Goal: Transaction & Acquisition: Purchase product/service

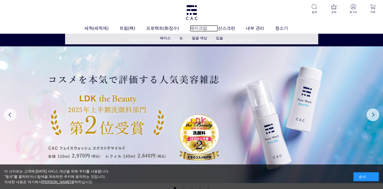
click at [196, 28] on link "메이크업" at bounding box center [204, 28] width 28 height 7
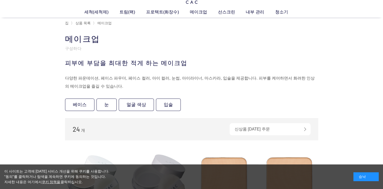
scroll to position [25, 0]
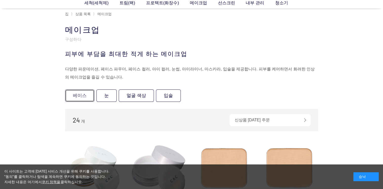
click at [90, 96] on link "베이스" at bounding box center [79, 95] width 29 height 12
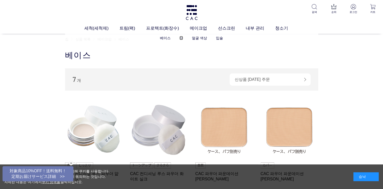
click at [181, 38] on link "눈" at bounding box center [182, 38] width 4 height 4
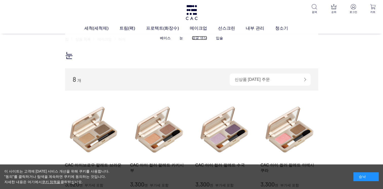
click at [202, 38] on link "얼굴 색상" at bounding box center [199, 38] width 15 height 4
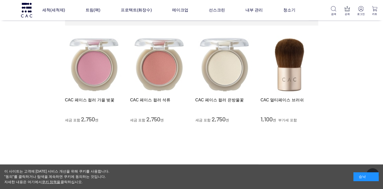
scroll to position [25, 0]
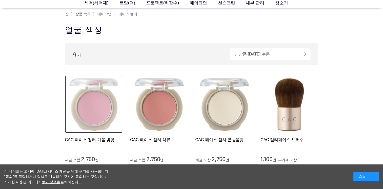
click at [92, 107] on img at bounding box center [94, 104] width 58 height 58
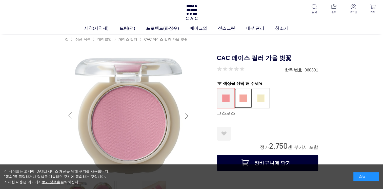
click at [241, 100] on img at bounding box center [244, 98] width 8 height 8
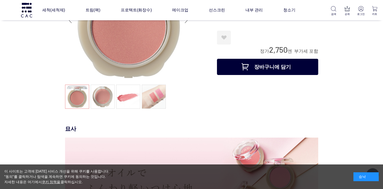
scroll to position [51, 0]
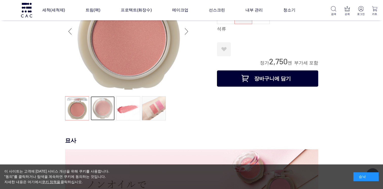
click at [97, 111] on link at bounding box center [103, 108] width 24 height 24
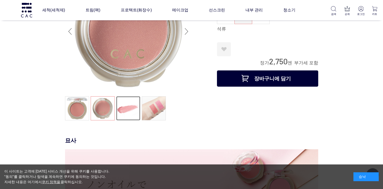
click at [123, 111] on link at bounding box center [128, 108] width 24 height 24
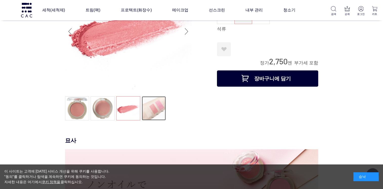
click at [145, 111] on link at bounding box center [154, 108] width 24 height 24
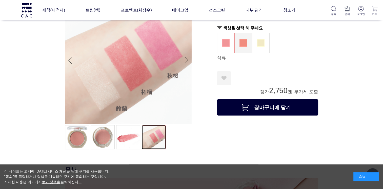
scroll to position [0, 0]
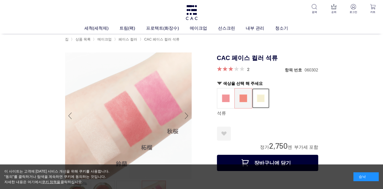
click at [259, 98] on img at bounding box center [261, 98] width 8 height 8
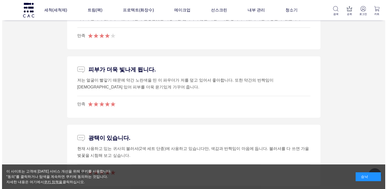
scroll to position [532, 0]
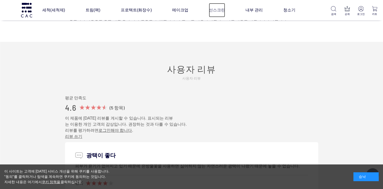
click at [214, 10] on link "선스크린" at bounding box center [217, 10] width 16 height 14
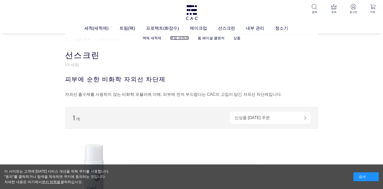
click at [184, 37] on link "분말 세척제" at bounding box center [179, 38] width 19 height 4
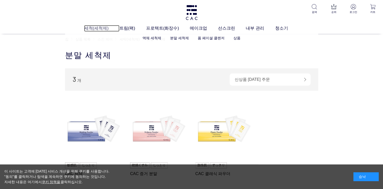
click at [102, 32] on link "세척(세척제)" at bounding box center [101, 28] width 35 height 7
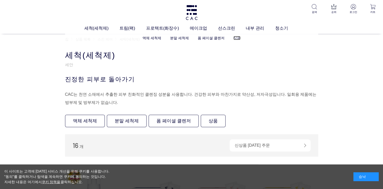
click at [234, 38] on link "상품" at bounding box center [237, 38] width 7 height 4
